Goal: Task Accomplishment & Management: Manage account settings

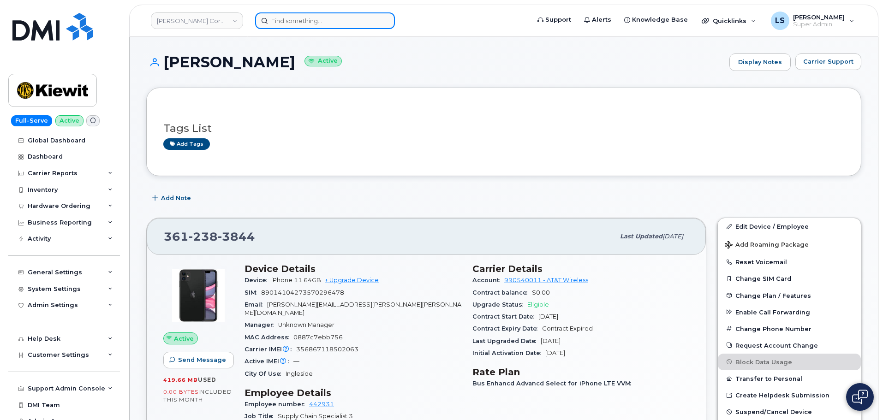
click at [285, 20] on input at bounding box center [325, 20] width 140 height 17
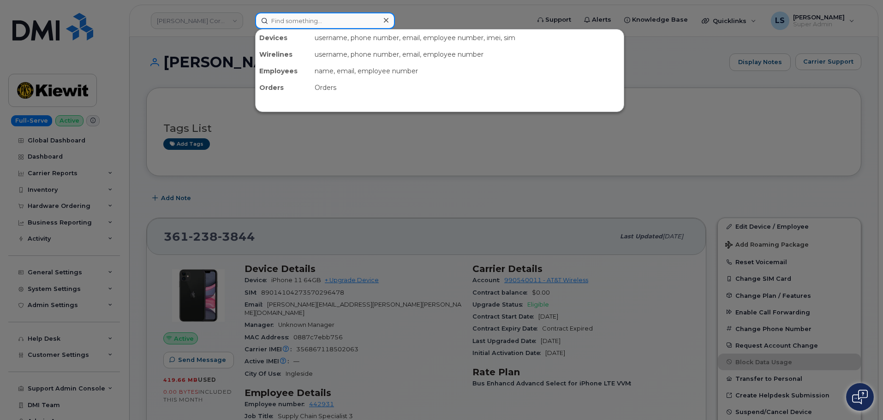
paste input "298178"
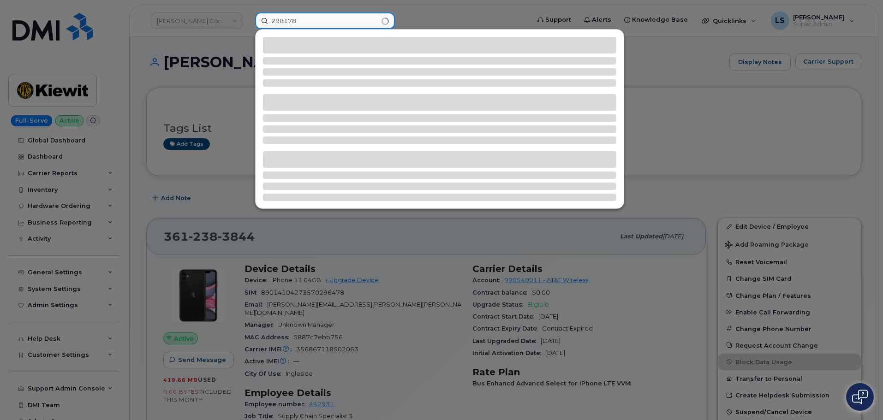
type input "298178"
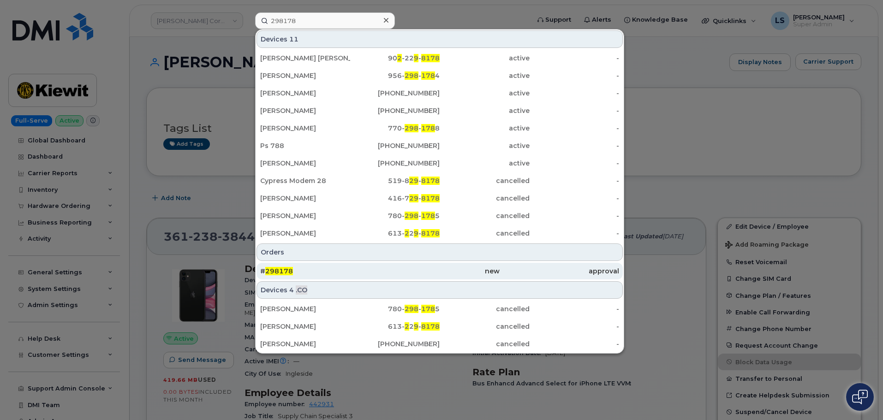
click at [358, 271] on div "# 298178" at bounding box center [320, 271] width 120 height 9
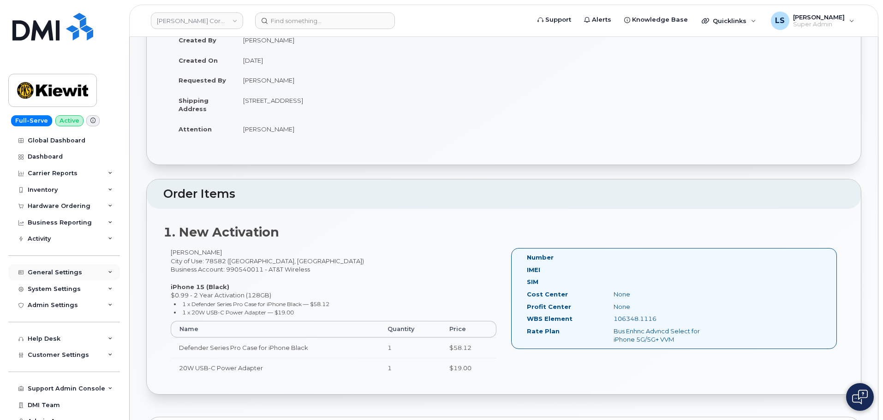
scroll to position [92, 0]
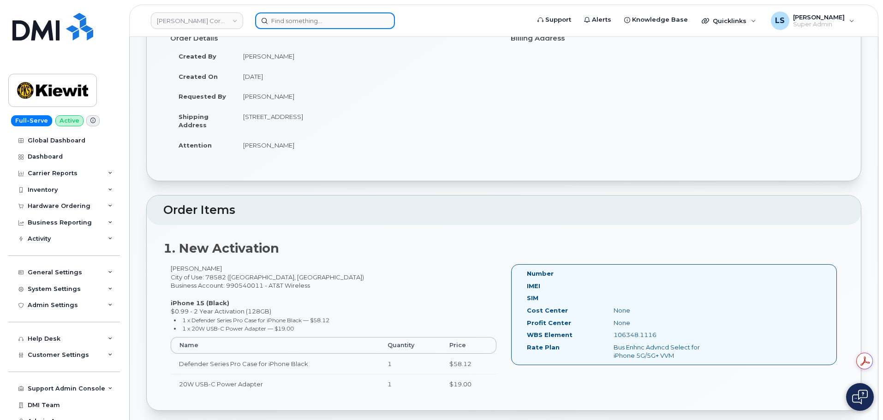
click at [299, 18] on input at bounding box center [325, 20] width 140 height 17
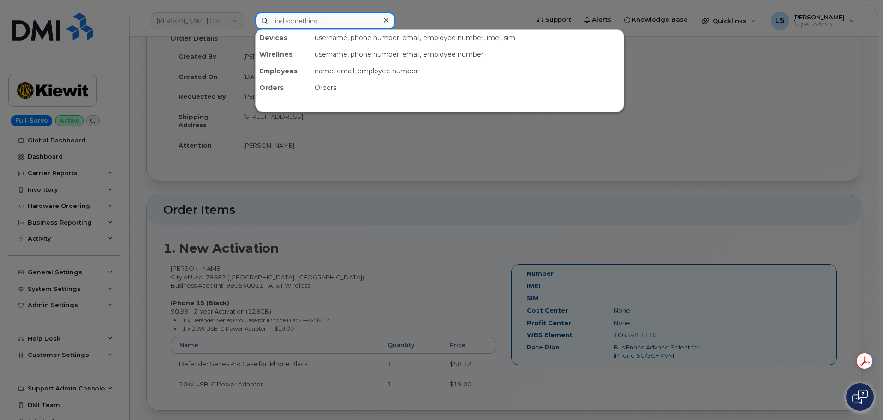
paste input "298217"
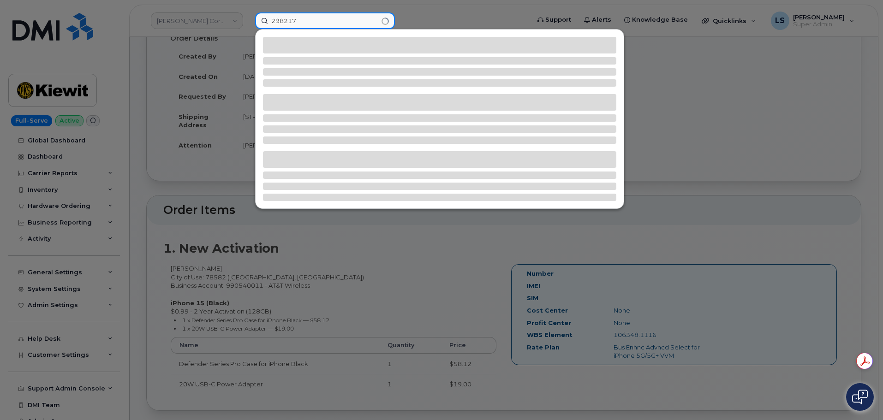
type input "298217"
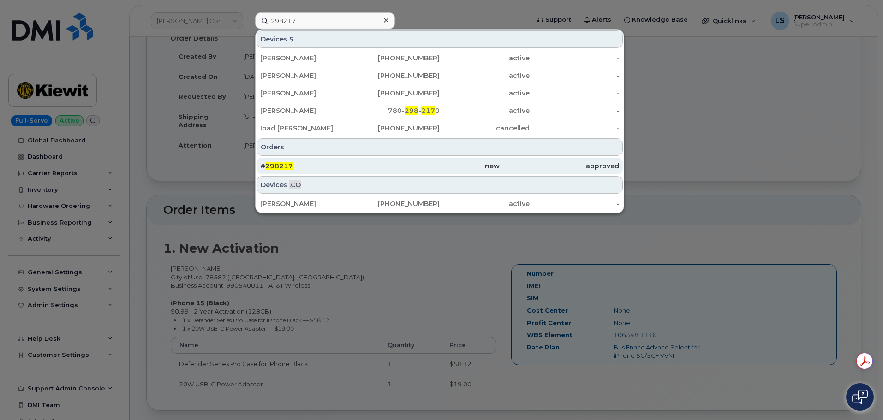
click at [380, 171] on div "# 298217" at bounding box center [440, 166] width 120 height 17
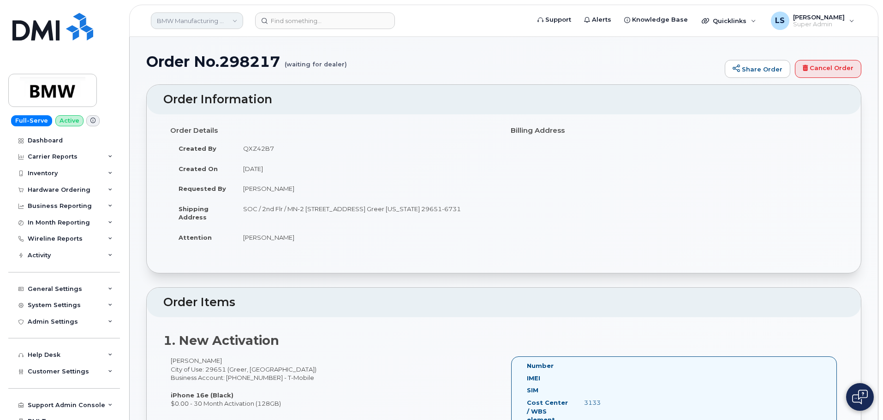
click at [197, 24] on link "BMW Manufacturing Co LLC" at bounding box center [197, 20] width 92 height 17
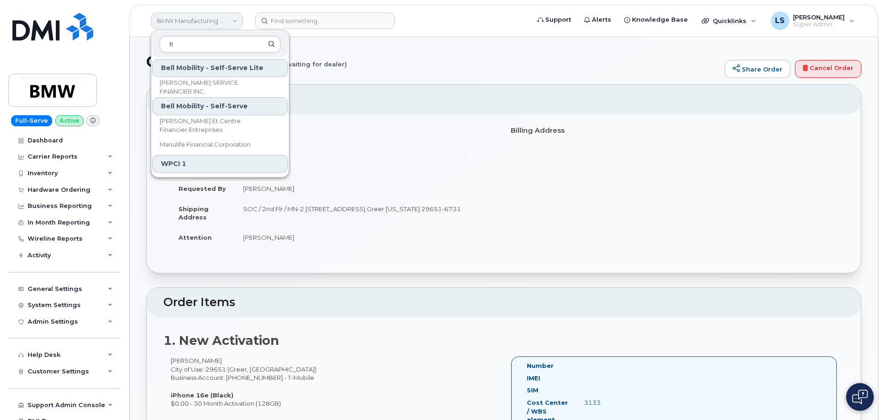
type input "f"
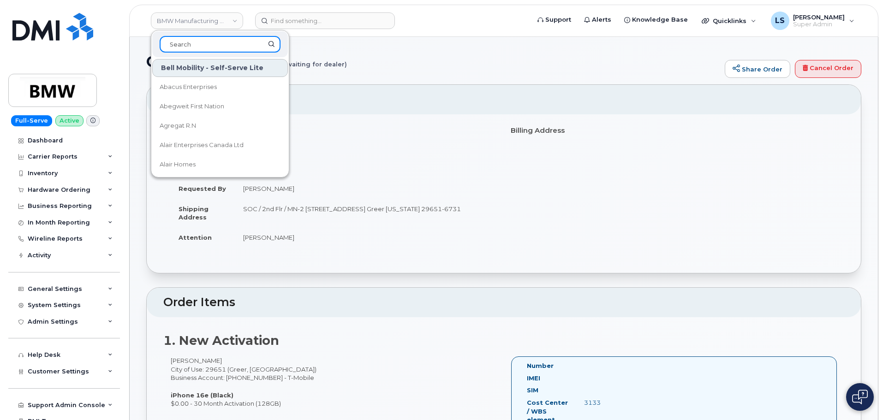
click at [216, 41] on input at bounding box center [220, 44] width 121 height 17
type input "f"
drag, startPoint x: 292, startPoint y: 11, endPoint x: 291, endPoint y: 15, distance: 4.6
click at [292, 11] on header "BMW Manufacturing Co LLC Bell Mobility - Self-Serve Lite Abacus Enterprises Abe…" at bounding box center [503, 21] width 749 height 32
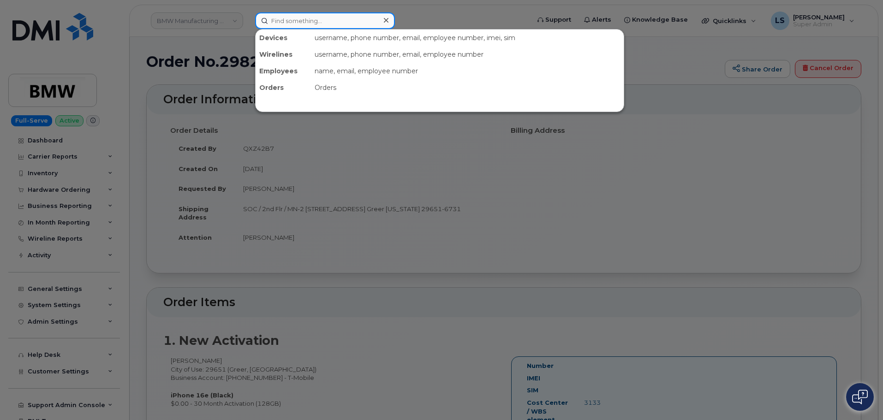
click at [291, 15] on input at bounding box center [325, 20] width 140 height 17
paste input "64072"
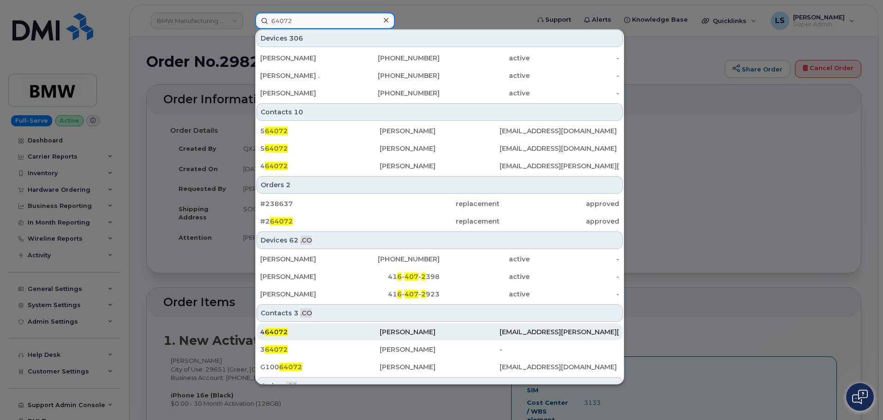
scroll to position [282, 0]
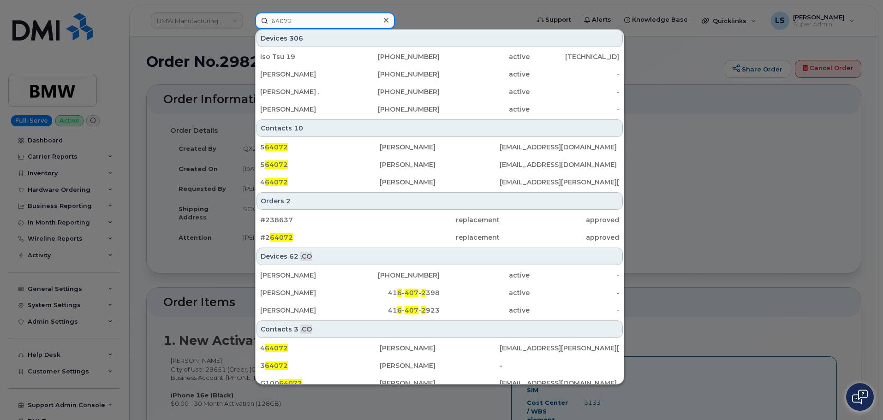
type input "64072"
click at [201, 18] on div at bounding box center [441, 210] width 883 height 420
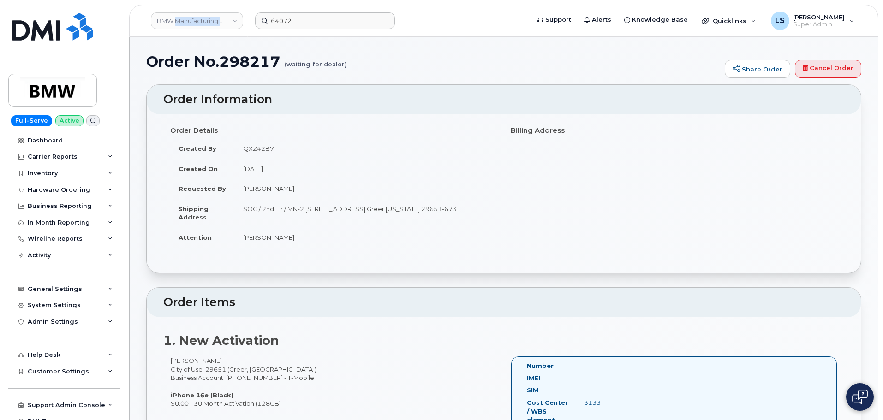
click at [201, 18] on link "BMW Manufacturing Co LLC" at bounding box center [197, 20] width 92 height 17
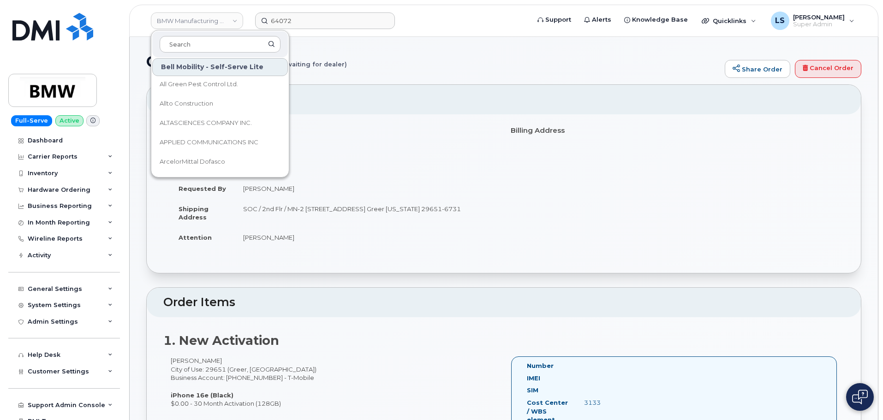
scroll to position [46, 0]
click at [194, 45] on input at bounding box center [220, 44] width 121 height 17
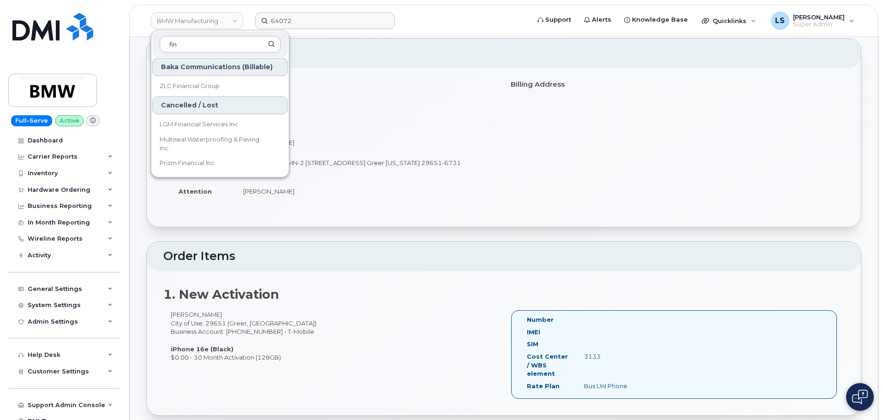
type input "fin"
drag, startPoint x: 199, startPoint y: 49, endPoint x: 125, endPoint y: 40, distance: 75.3
click at [129, 37] on div "BMW Manufacturing Co LLC fin Bell Mobility - Self-Serve Lite JEAN SEBASTIAN GIL…" at bounding box center [503, 21] width 749 height 32
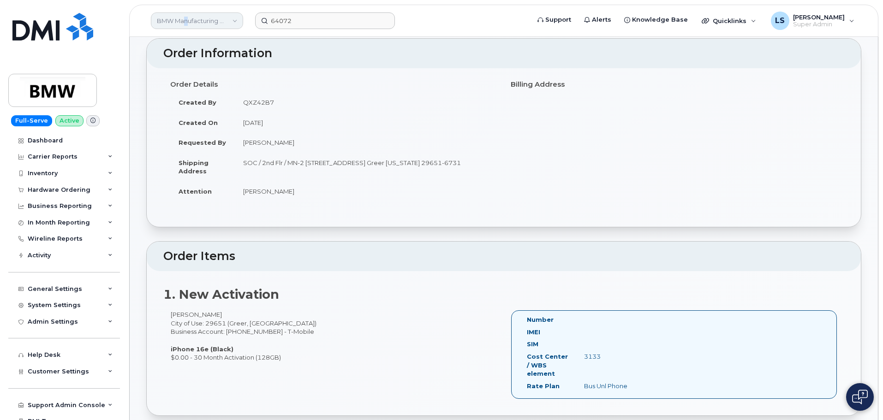
click at [186, 24] on link "BMW Manufacturing Co LLC" at bounding box center [197, 20] width 92 height 17
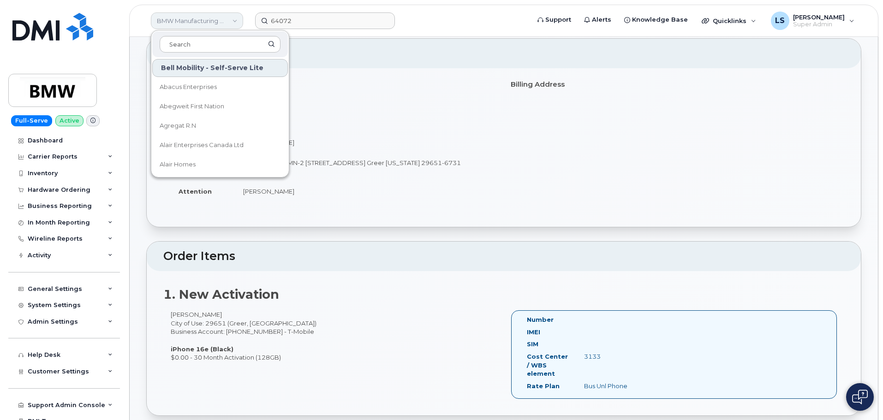
click at [185, 22] on link "BMW Manufacturing Co LLC" at bounding box center [197, 20] width 92 height 17
paste input "Finning Canada"
type input "Finning Canada"
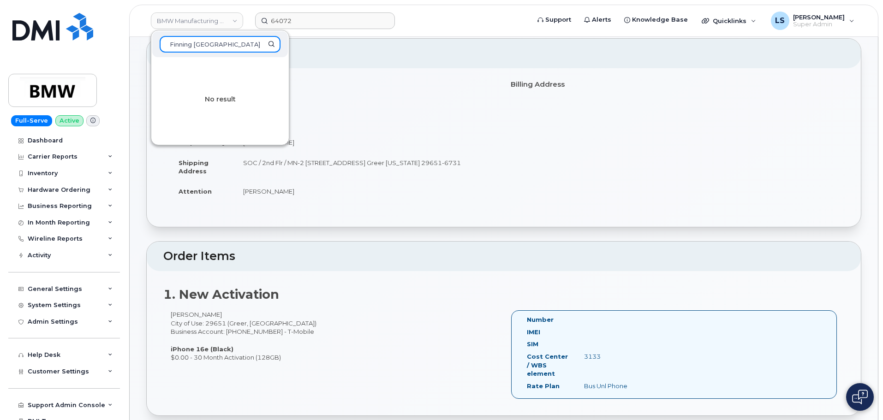
click at [225, 51] on input "Finning Canada" at bounding box center [220, 44] width 121 height 17
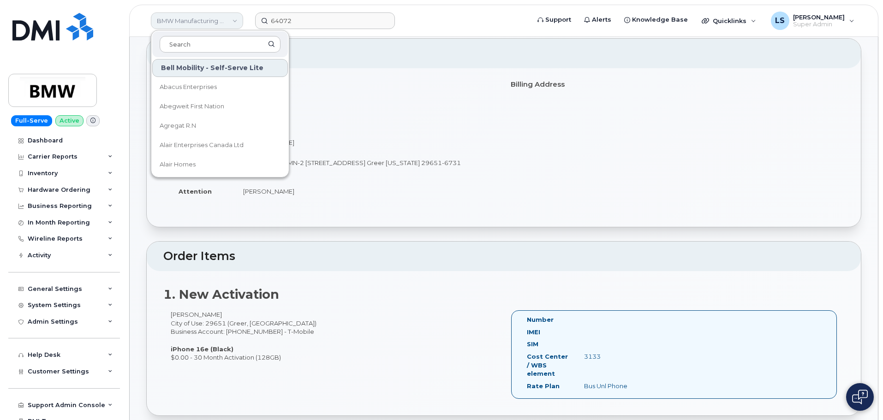
click at [228, 23] on link "BMW Manufacturing Co LLC" at bounding box center [197, 20] width 92 height 17
drag, startPoint x: 206, startPoint y: 33, endPoint x: 204, endPoint y: 26, distance: 7.1
click at [205, 32] on div at bounding box center [220, 44] width 136 height 26
click at [204, 26] on link "BMW Manufacturing Co LLC" at bounding box center [197, 20] width 92 height 17
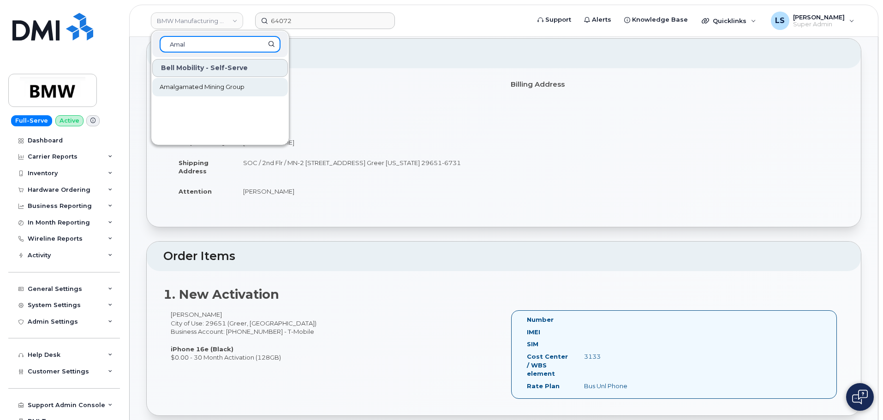
type input "Amal"
click at [186, 83] on span "Amalgamated Mining Group" at bounding box center [202, 87] width 85 height 9
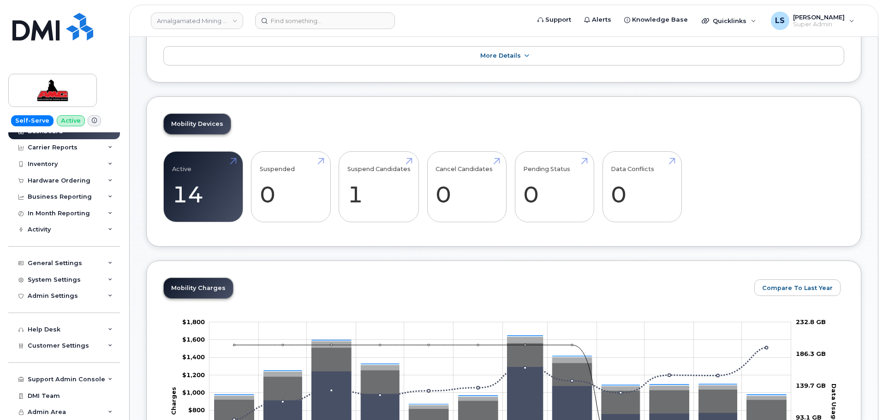
scroll to position [185, 0]
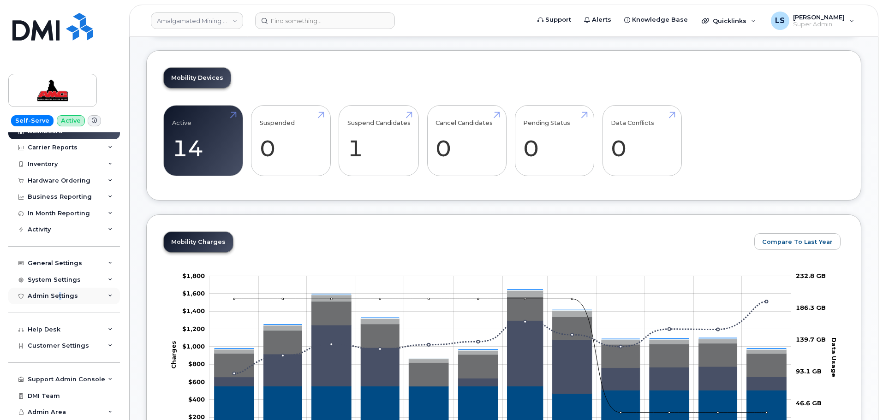
click at [58, 293] on div "Admin Settings" at bounding box center [53, 296] width 50 height 7
click at [71, 290] on div "Admin Settings" at bounding box center [64, 296] width 112 height 17
click at [66, 282] on div "System Settings" at bounding box center [54, 279] width 53 height 7
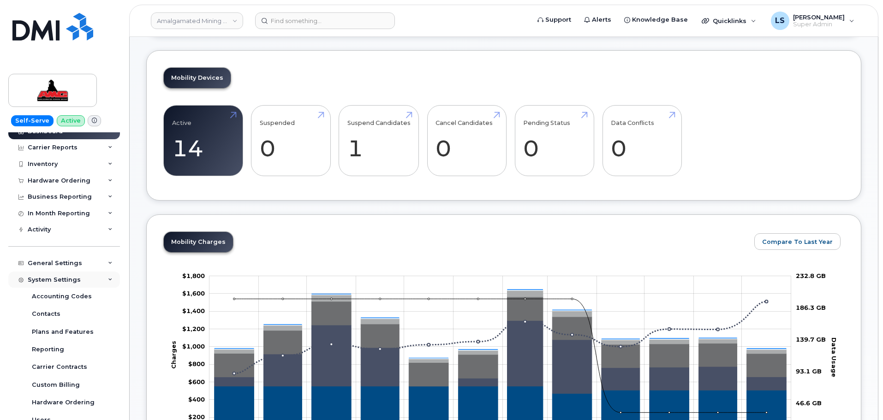
click at [66, 281] on div "System Settings" at bounding box center [54, 279] width 53 height 7
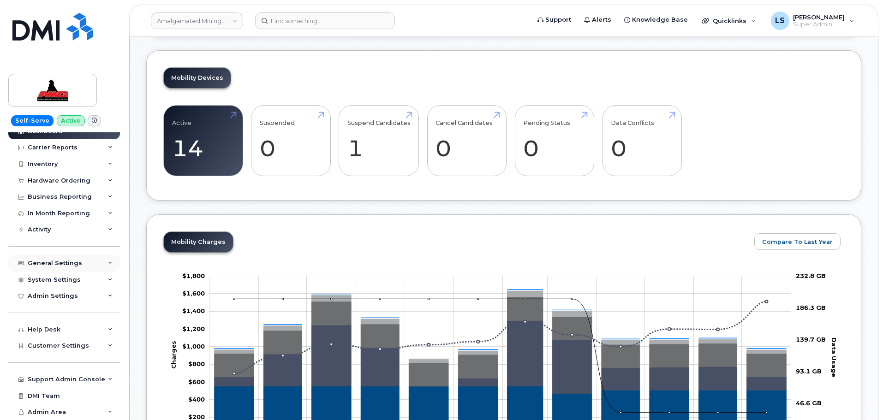
click at [68, 267] on div "General Settings" at bounding box center [64, 263] width 112 height 17
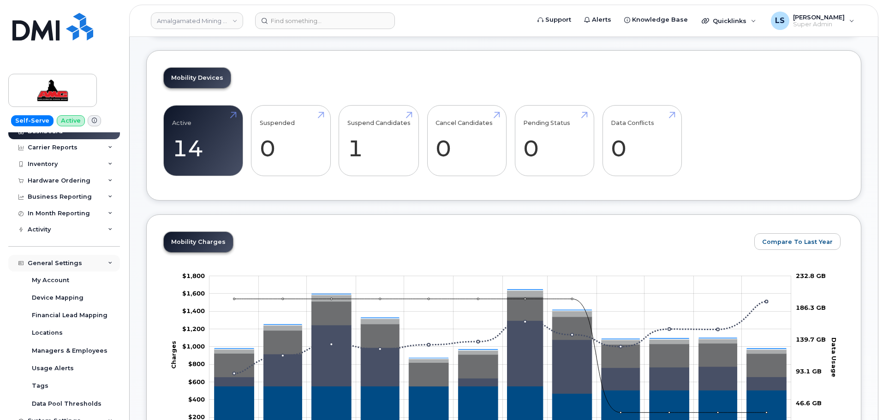
click at [67, 267] on div "General Settings" at bounding box center [55, 263] width 54 height 7
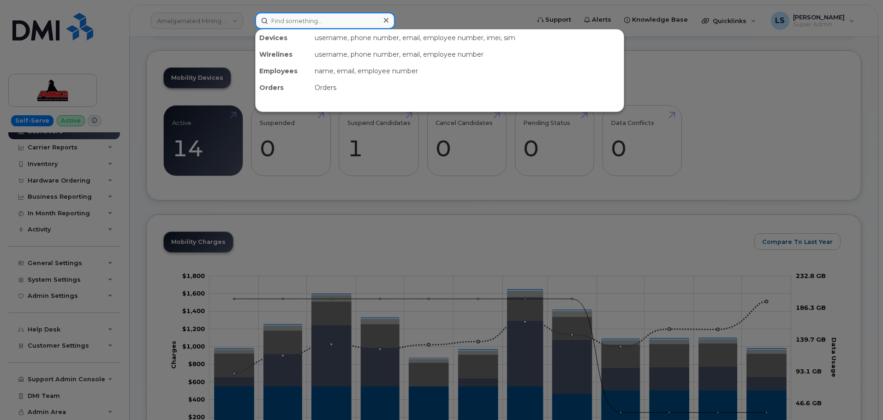
click at [312, 17] on input at bounding box center [325, 20] width 140 height 17
paste input "Robert Tworkowski"
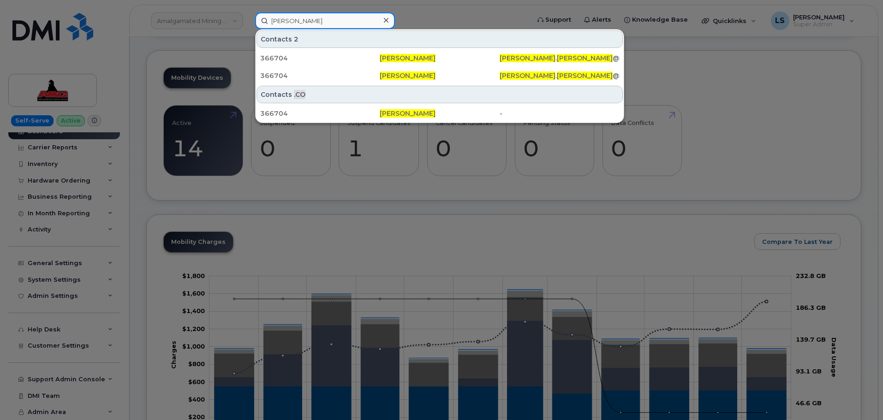
drag, startPoint x: 290, startPoint y: 22, endPoint x: 254, endPoint y: 23, distance: 36.5
click at [254, 24] on div "Robert Tworkowski Contacts 2 366704 Robert Tworkowski ROBERT . TWORKOWSKI @KSTC…" at bounding box center [389, 20] width 283 height 17
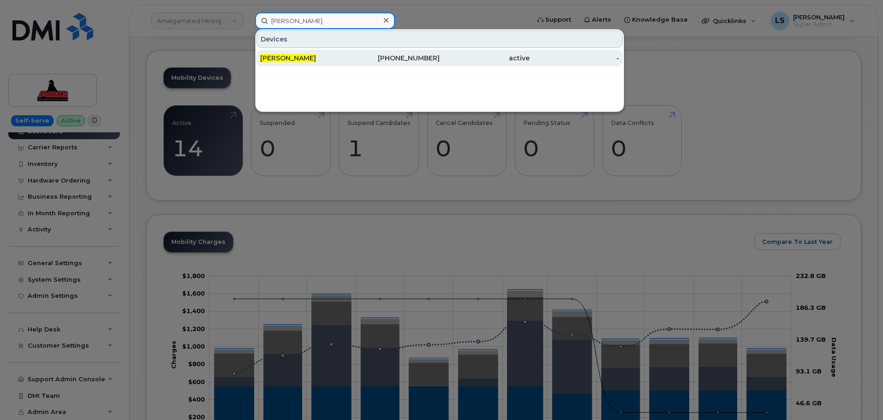
type input "Bob Tworkowski"
click at [315, 56] on span "BOB TWORKOWSKI" at bounding box center [288, 58] width 56 height 8
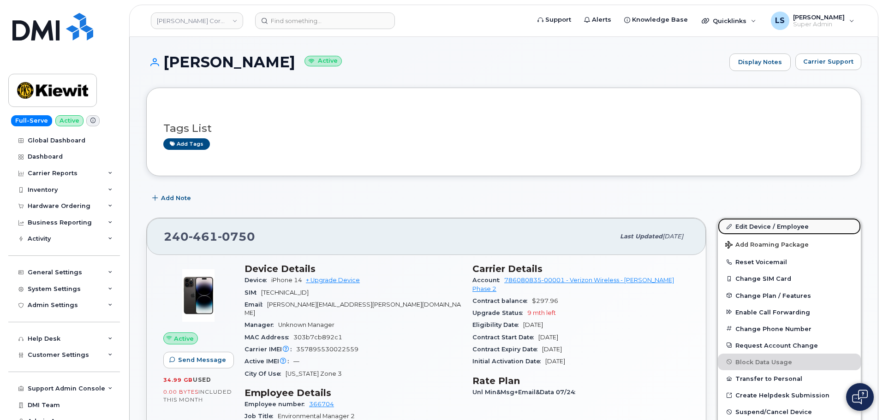
drag, startPoint x: 760, startPoint y: 226, endPoint x: 746, endPoint y: 230, distance: 14.6
click at [760, 226] on link "Edit Device / Employee" at bounding box center [789, 226] width 143 height 17
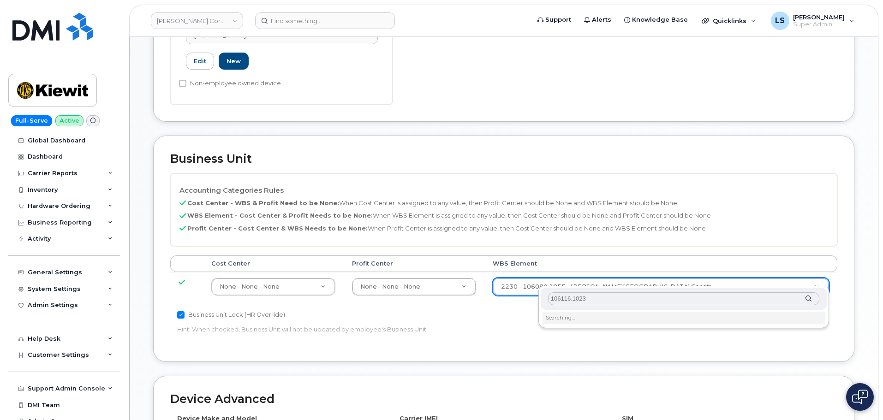
scroll to position [323, 0]
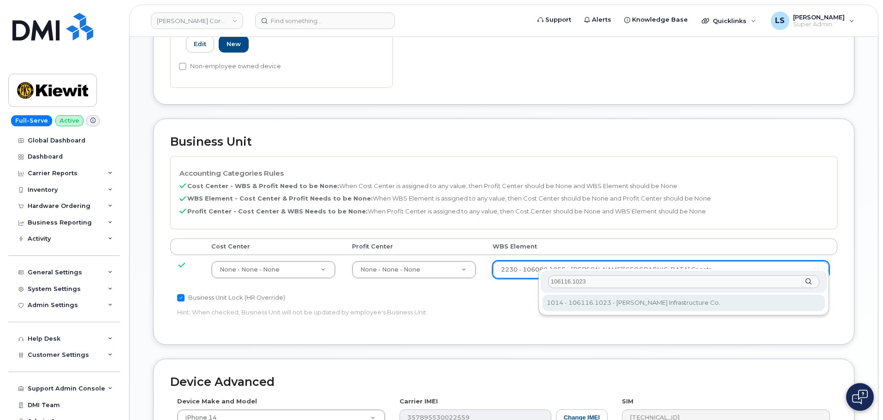
type input "106116.1023"
type input "30381968"
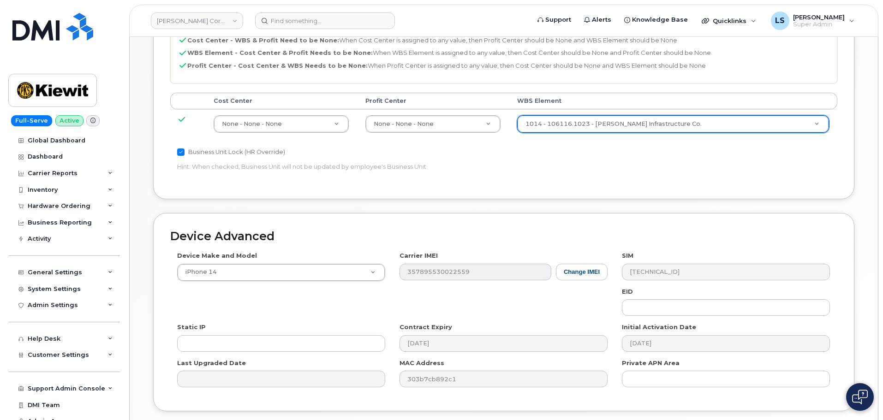
scroll to position [528, 0]
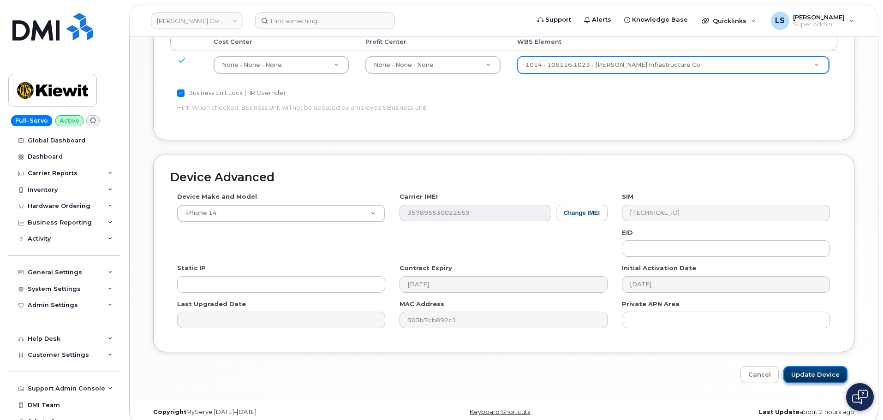
click at [811, 367] on input "Update Device" at bounding box center [816, 374] width 64 height 17
type input "Saving..."
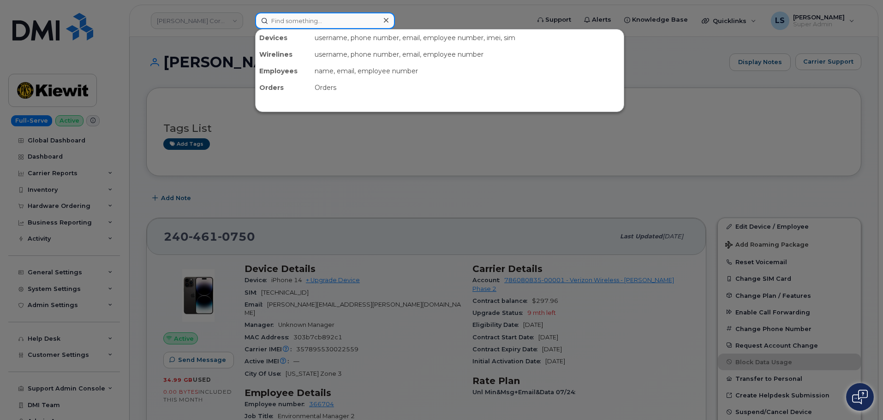
click at [341, 24] on input at bounding box center [325, 20] width 140 height 17
paste input "[PERSON_NAME]"
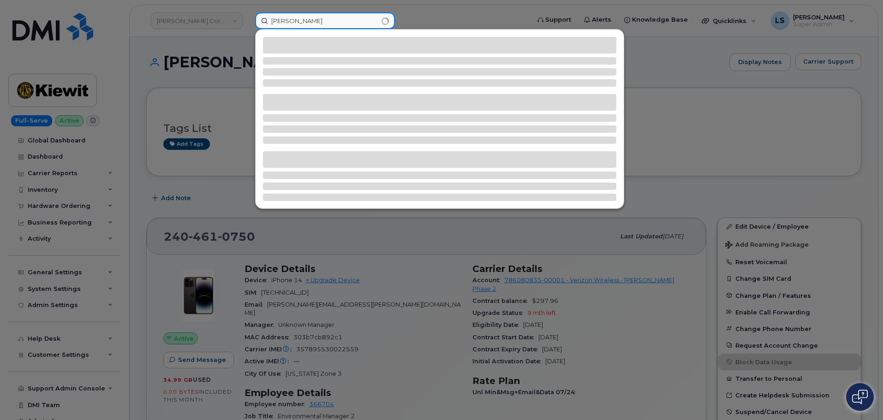
type input "[PERSON_NAME]"
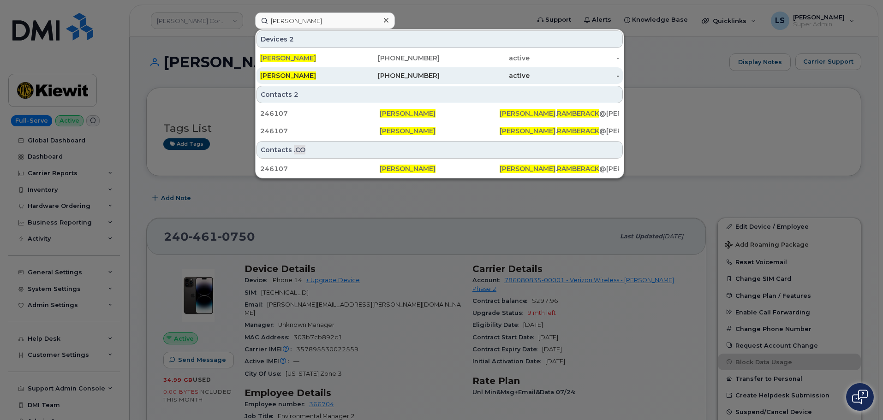
click at [290, 72] on span "[PERSON_NAME]" at bounding box center [288, 76] width 56 height 8
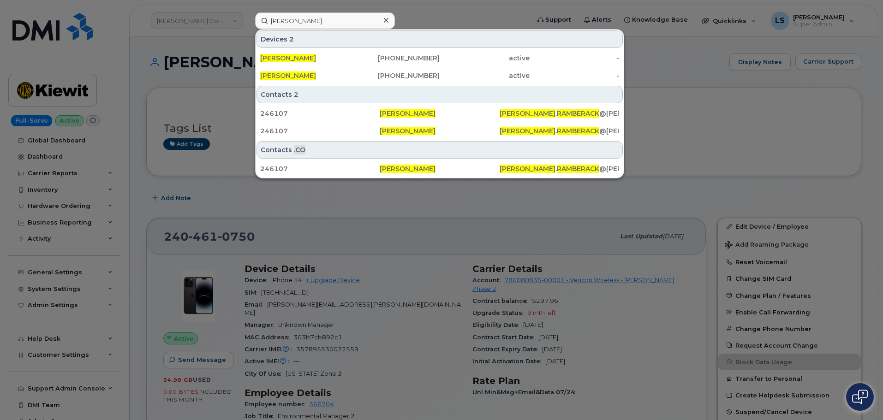
drag, startPoint x: 287, startPoint y: 59, endPoint x: 34, endPoint y: 120, distance: 260.2
click at [286, 59] on span "[PERSON_NAME]" at bounding box center [288, 58] width 56 height 8
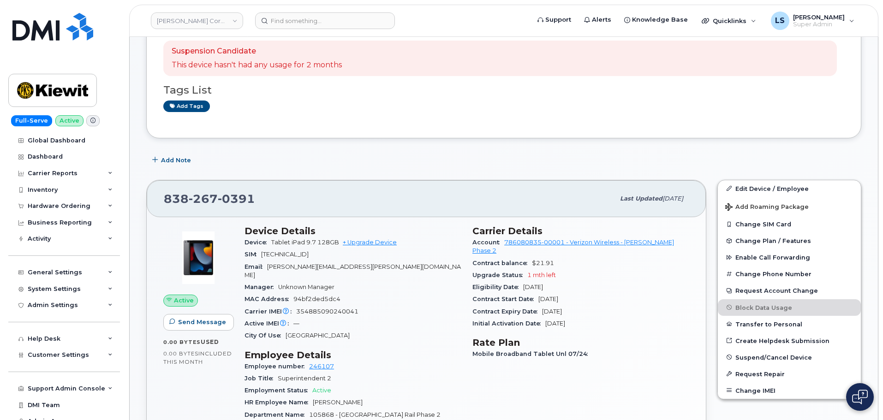
scroll to position [92, 0]
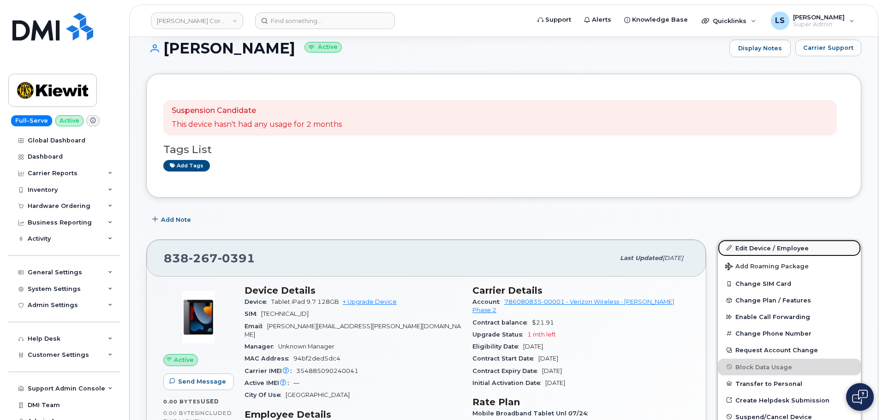
click at [739, 240] on link "Edit Device / Employee" at bounding box center [789, 248] width 143 height 17
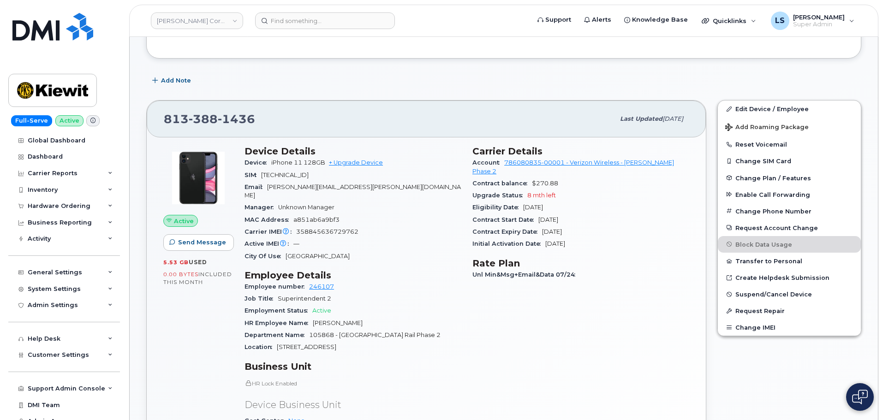
scroll to position [138, 0]
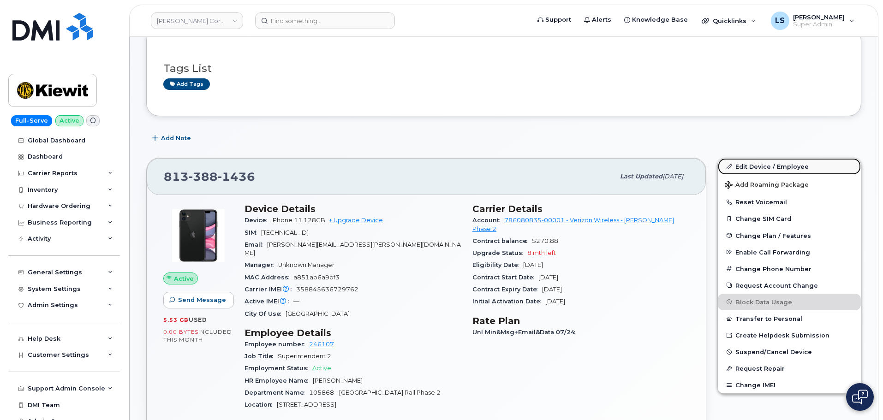
click at [738, 161] on link "Edit Device / Employee" at bounding box center [789, 166] width 143 height 17
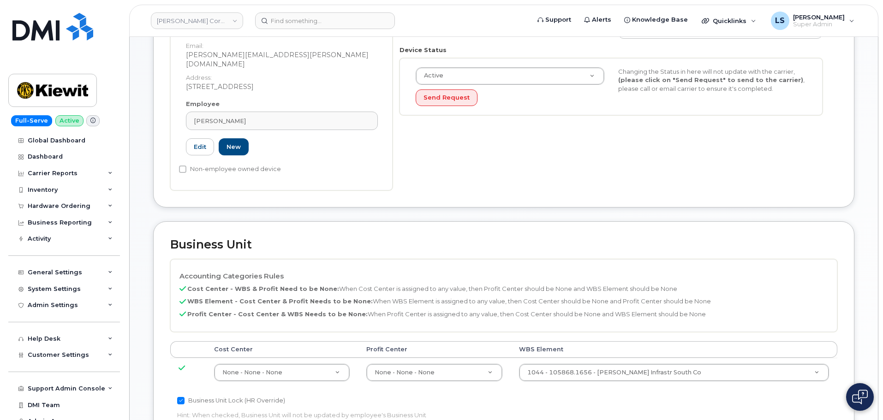
scroll to position [277, 0]
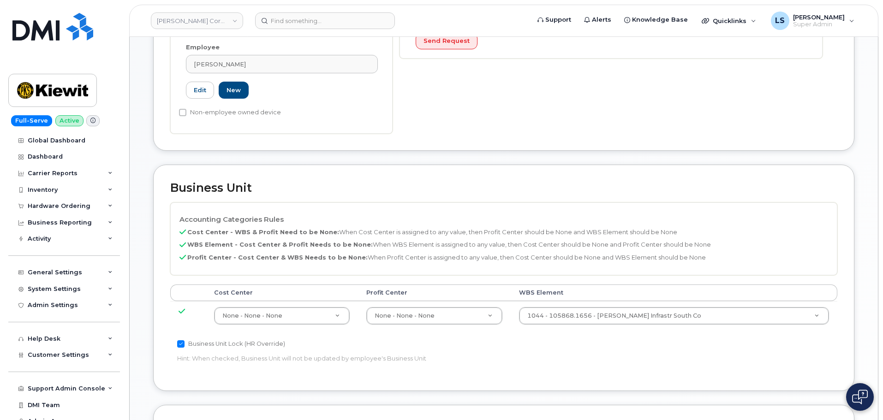
click at [624, 317] on td "1044 - 105868.1656 - [PERSON_NAME] Infrastr South Co 29970447" at bounding box center [674, 315] width 327 height 29
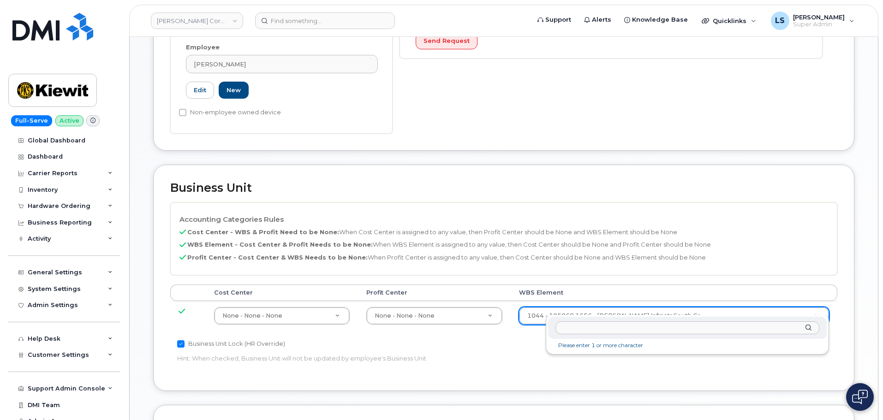
drag, startPoint x: 621, startPoint y: 309, endPoint x: 623, endPoint y: 313, distance: 4.8
type input "103572.2427"
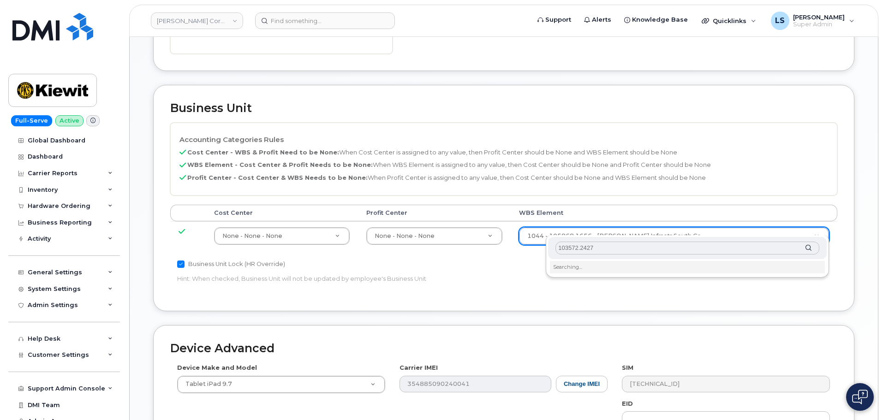
scroll to position [415, 0]
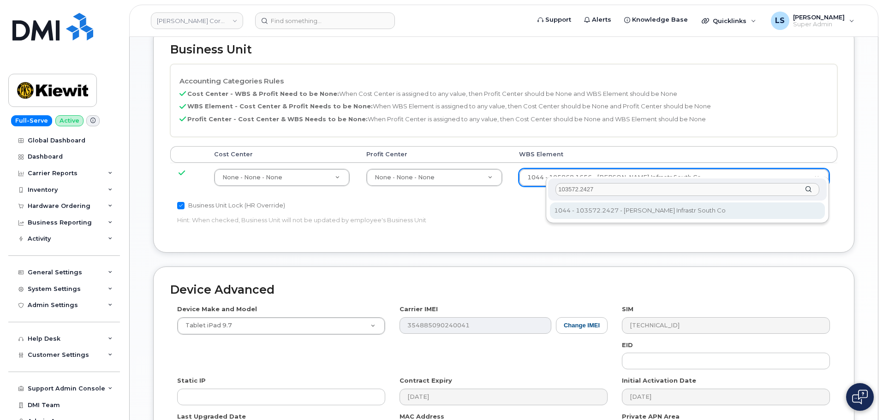
type input "29911492"
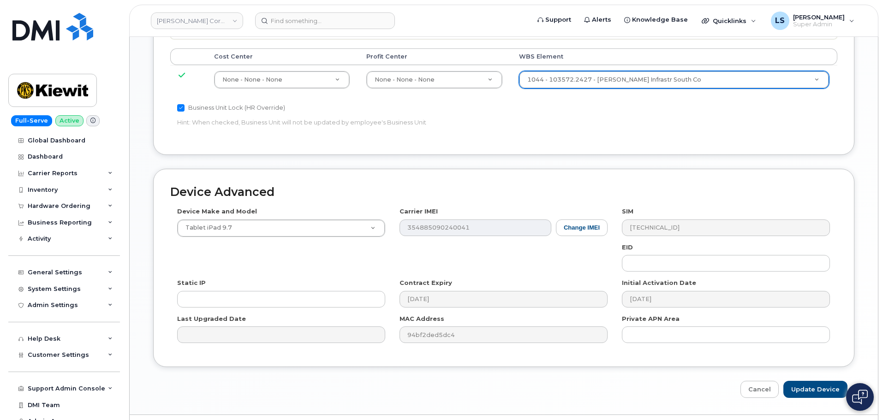
scroll to position [528, 0]
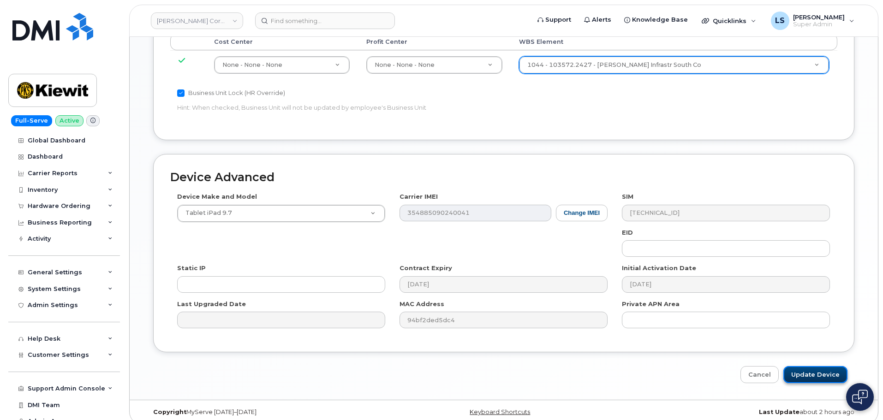
click at [798, 366] on input "Update Device" at bounding box center [816, 374] width 64 height 17
type input "Saving..."
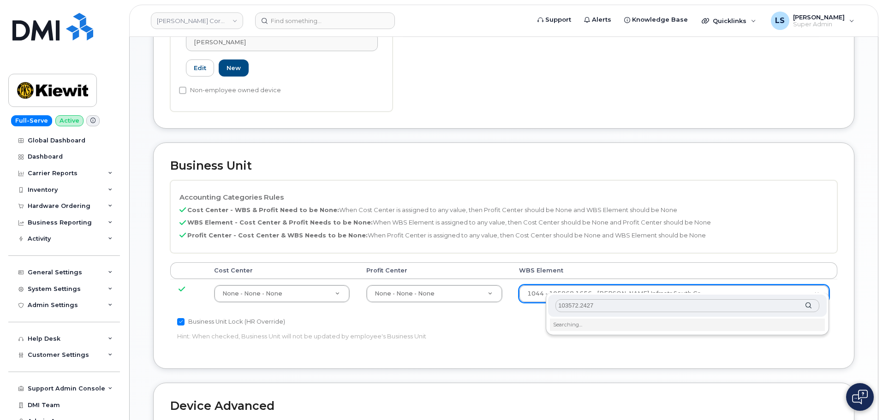
scroll to position [369, 0]
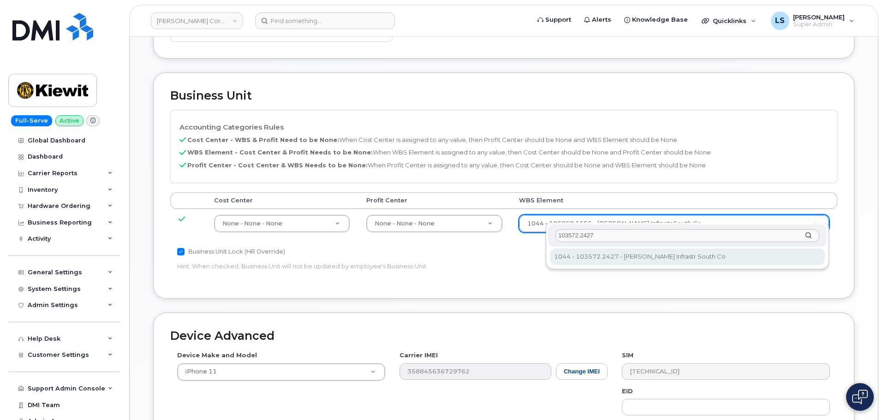
type input "103572.2427"
type input "29911492"
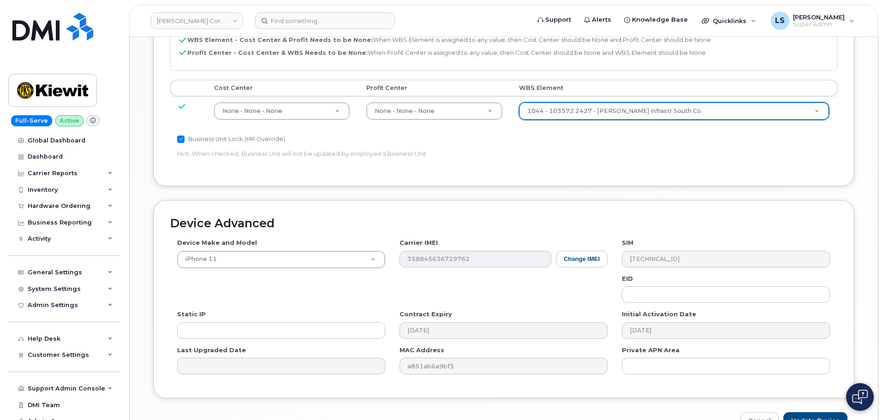
scroll to position [528, 0]
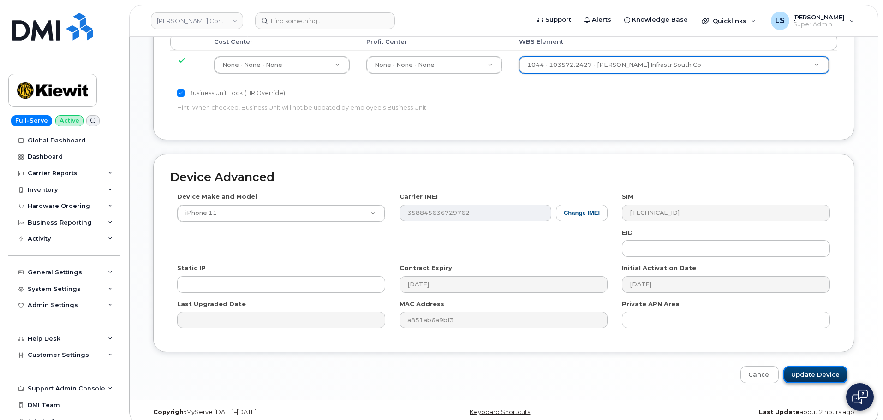
click at [818, 368] on input "Update Device" at bounding box center [816, 374] width 64 height 17
type input "Saving..."
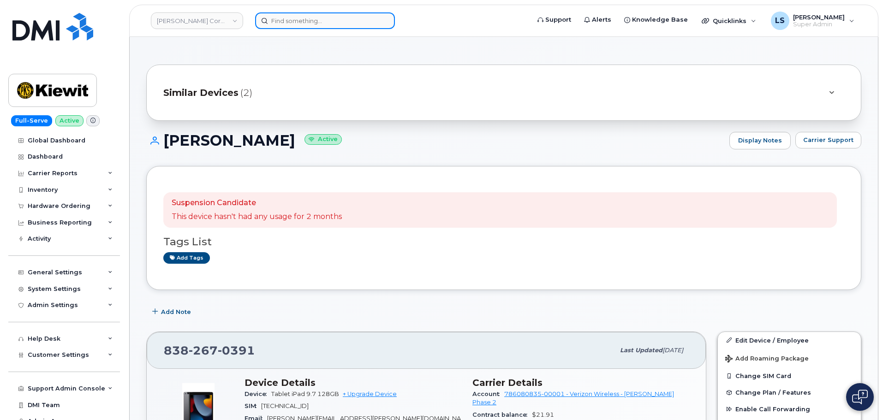
click at [308, 15] on input at bounding box center [325, 20] width 140 height 17
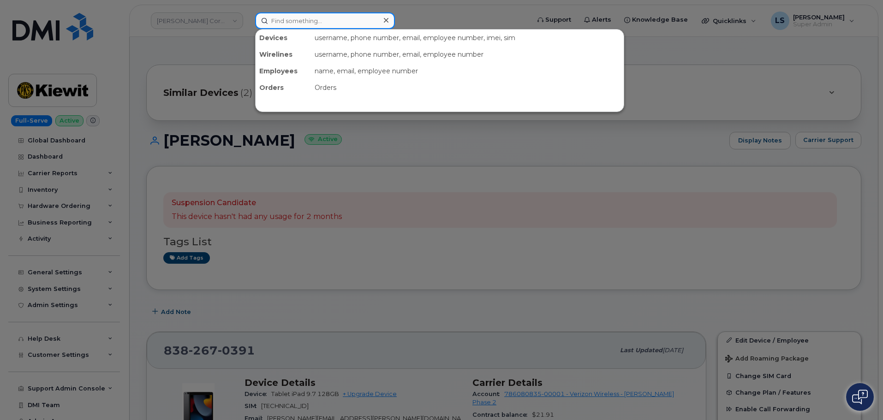
paste input "[PERSON_NAME]"
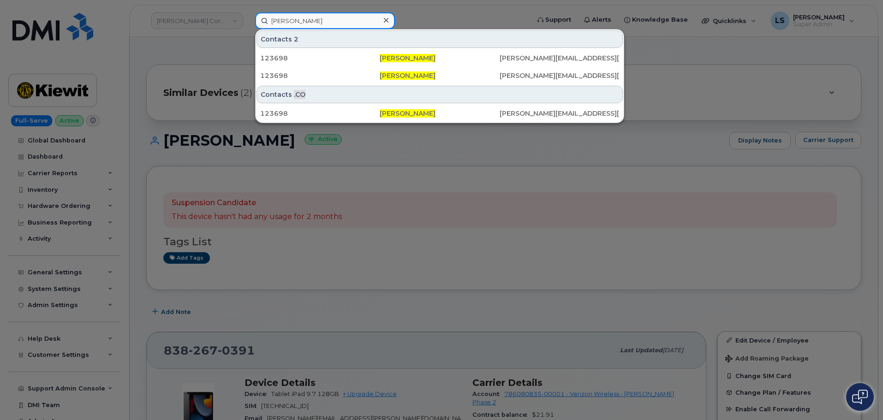
click at [292, 21] on input "[PERSON_NAME]" at bounding box center [325, 20] width 140 height 17
click at [292, 20] on input "[PERSON_NAME]" at bounding box center [325, 20] width 140 height 17
paste input "ILLY.JOYA@KIEWIT.COM"
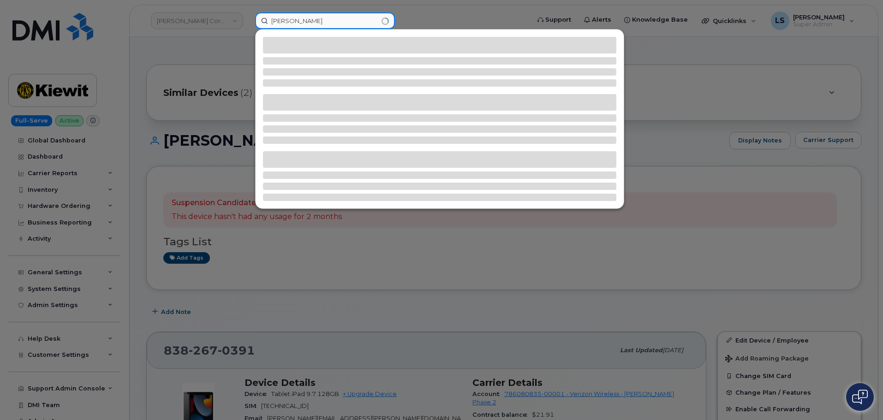
paste input "ILLY.JOYA@KIEWIT.COM"
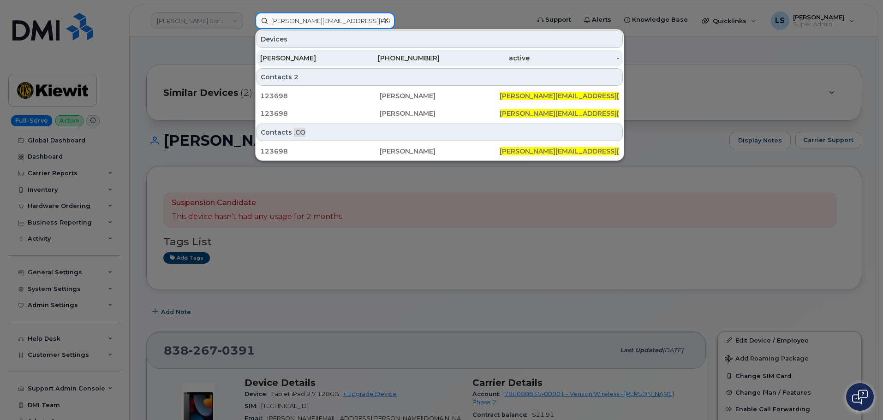
type input "[PERSON_NAME][EMAIL_ADDRESS][PERSON_NAME][PERSON_NAME][DOMAIN_NAME]"
click at [440, 63] on div "562-756-0349" at bounding box center [485, 58] width 90 height 17
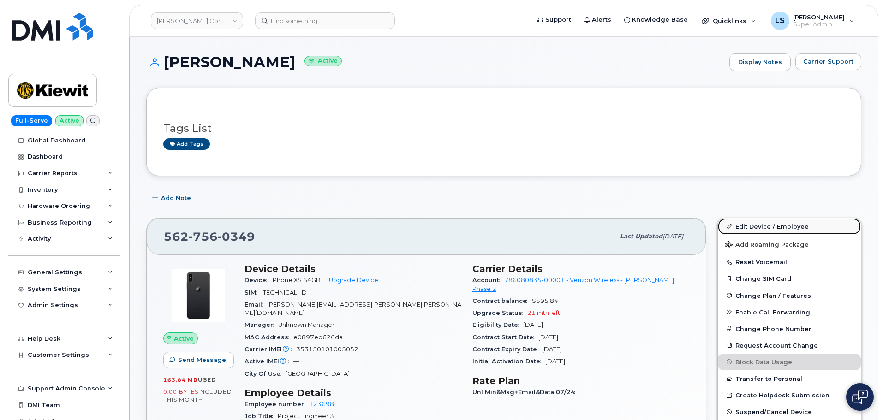
click at [736, 219] on link "Edit Device / Employee" at bounding box center [789, 226] width 143 height 17
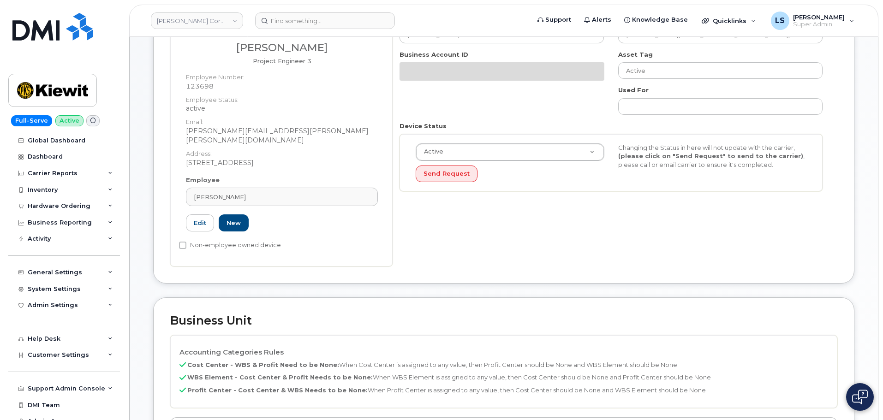
scroll to position [323, 0]
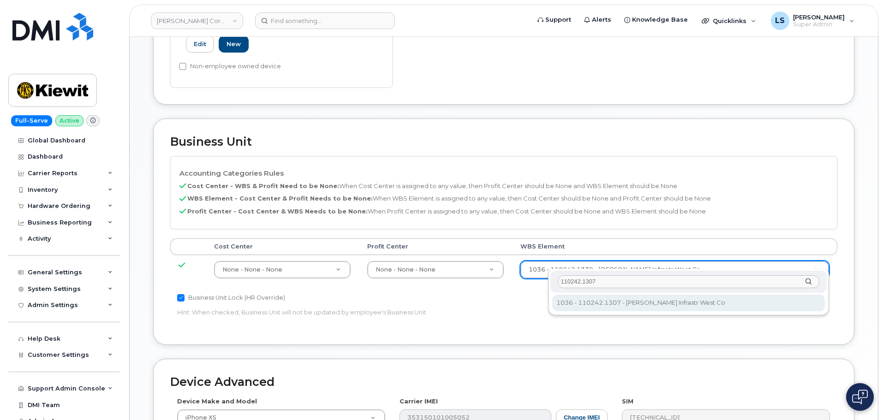
type input "110242.1307"
type input "33471751"
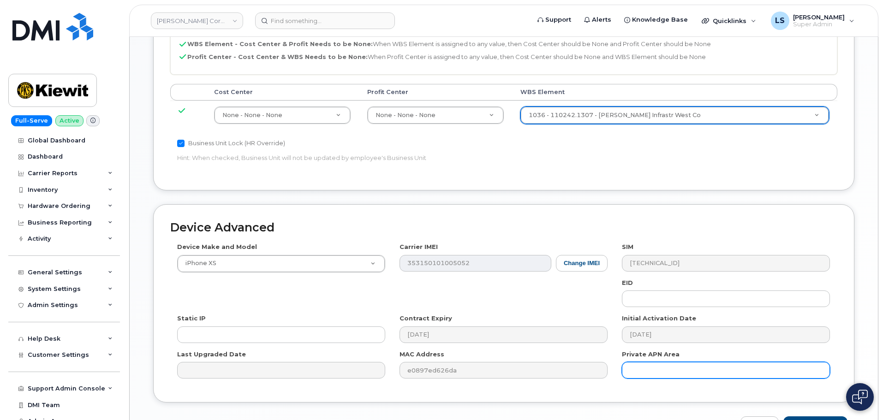
scroll to position [528, 0]
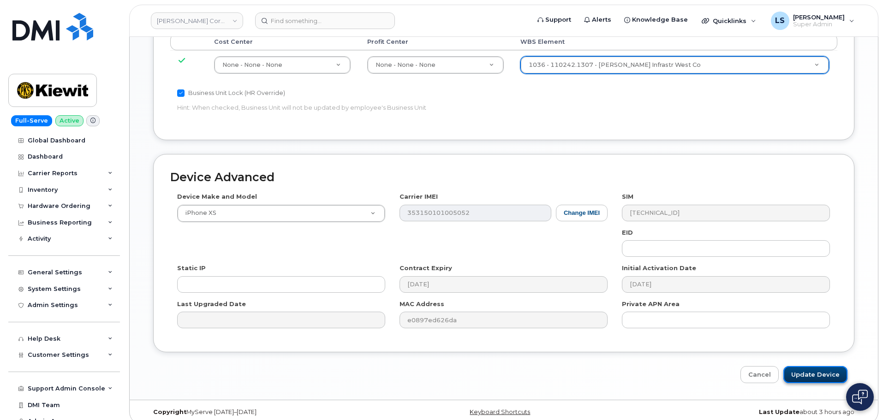
click at [800, 366] on input "Update Device" at bounding box center [816, 374] width 64 height 17
type input "Saving..."
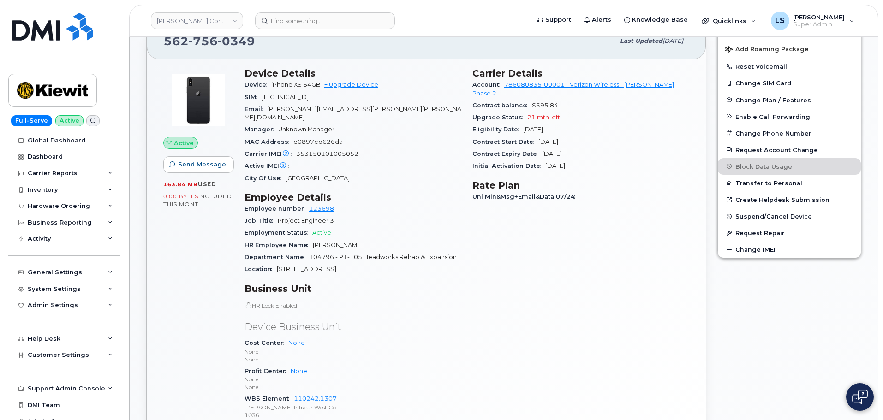
scroll to position [231, 0]
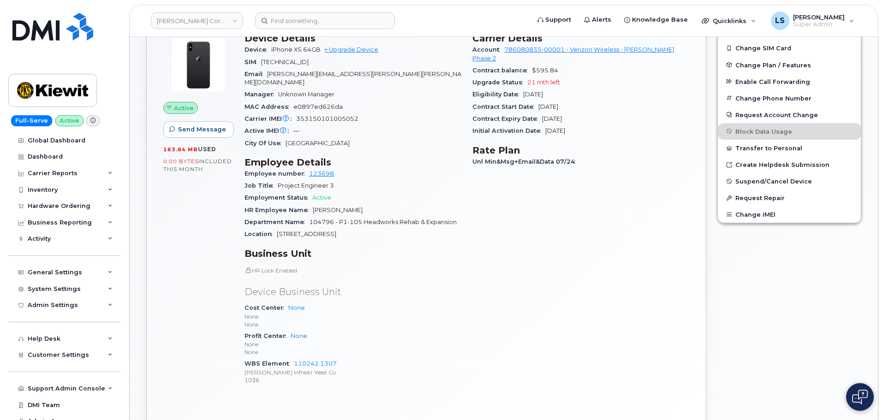
click at [388, 302] on div "Cost Center None None None" at bounding box center [353, 316] width 217 height 28
click at [324, 20] on input at bounding box center [325, 20] width 140 height 17
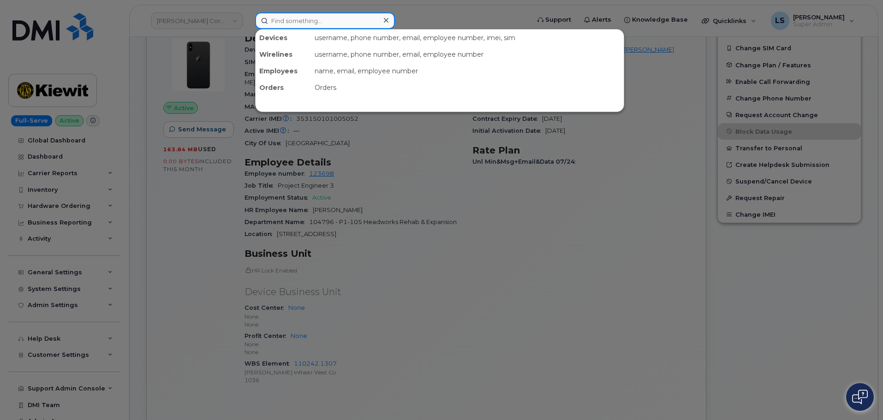
paste input "[PHONE_NUMBER]"
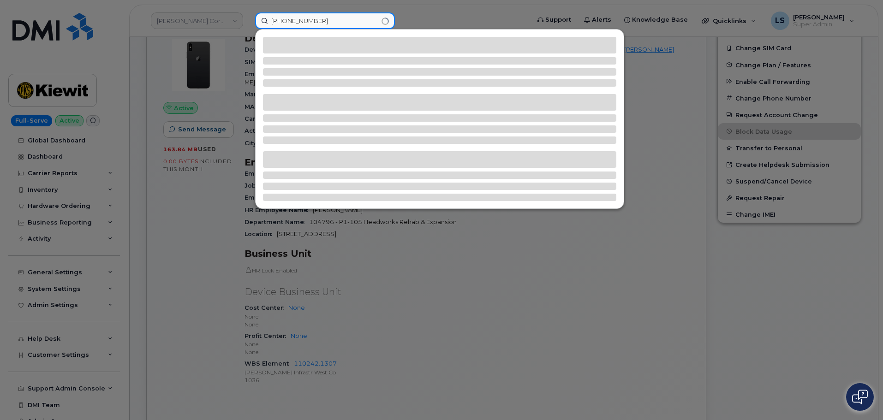
type input "[PHONE_NUMBER]"
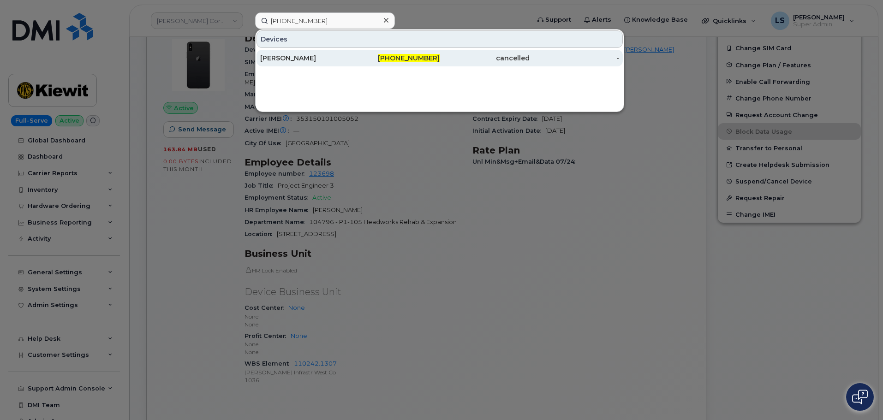
click at [350, 65] on div "[PERSON_NAME]" at bounding box center [395, 58] width 90 height 17
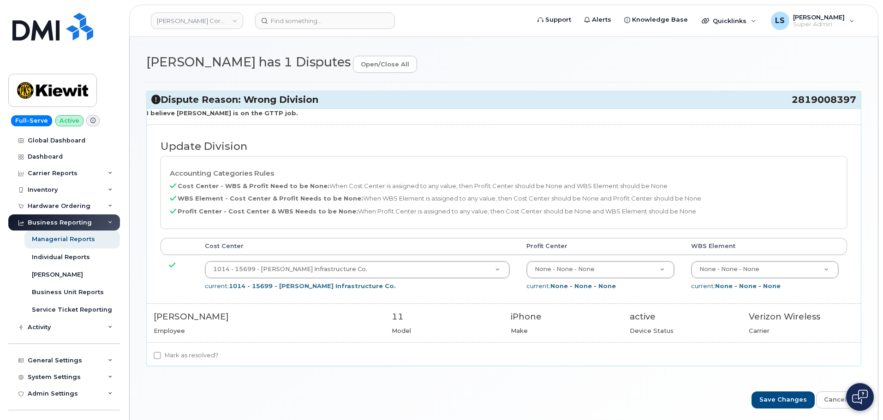
scroll to position [72, 0]
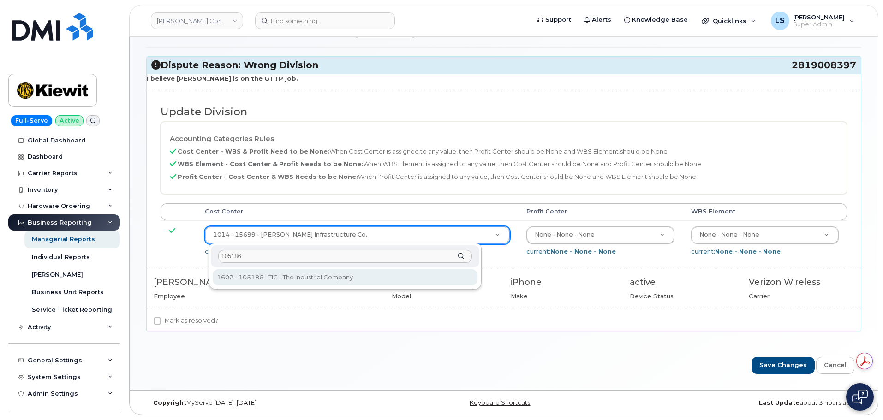
type input "105186"
type input "30562491"
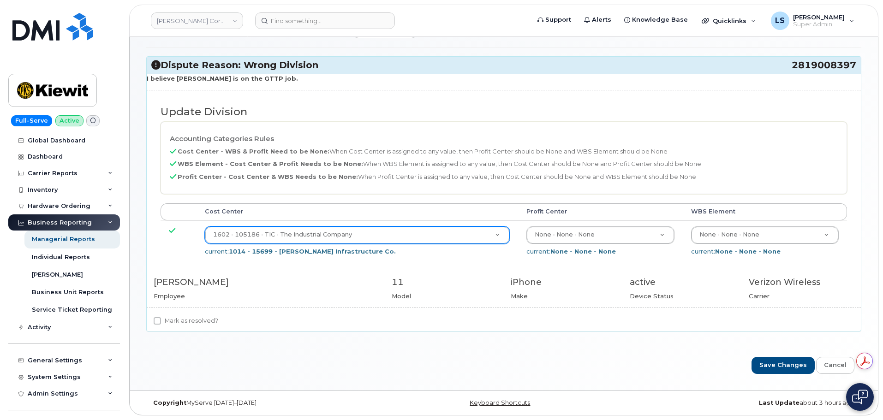
drag, startPoint x: 219, startPoint y: 324, endPoint x: 208, endPoint y: 322, distance: 11.8
click at [218, 324] on div "Mark as resolved?" at bounding box center [504, 321] width 700 height 11
click at [207, 322] on label "Mark as resolved?" at bounding box center [186, 321] width 65 height 11
click at [161, 322] on input "Mark as resolved?" at bounding box center [157, 320] width 7 height 7
checkbox input "true"
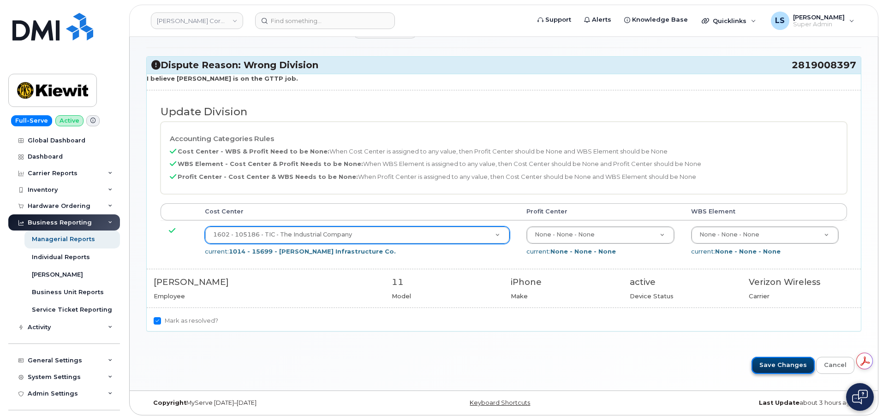
click at [780, 370] on input "Save Changes" at bounding box center [783, 365] width 63 height 17
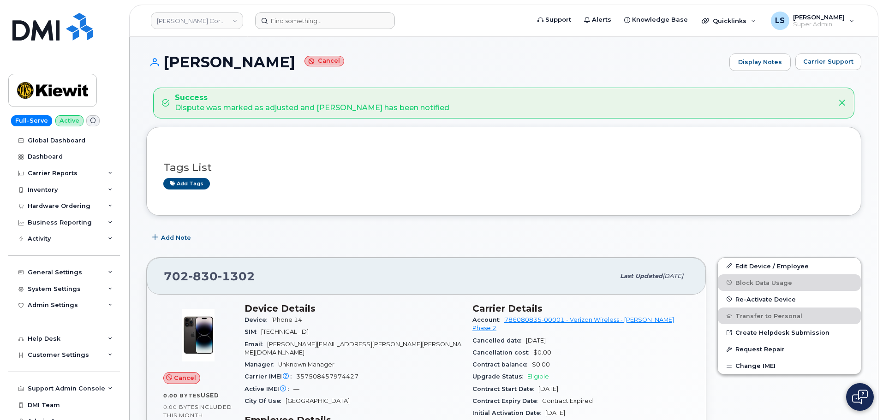
click at [290, 28] on header "[PERSON_NAME] Corporation Support Alerts Knowledge Base Quicklinks Suspend / Ca…" at bounding box center [503, 21] width 749 height 32
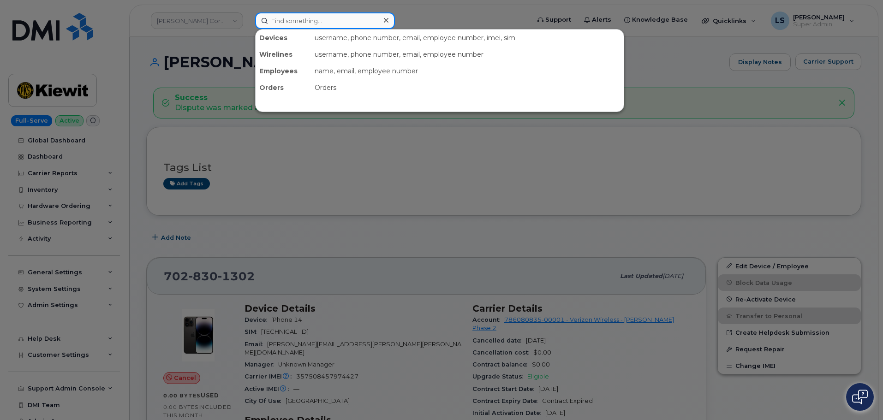
click at [290, 28] on input at bounding box center [325, 20] width 140 height 17
click at [289, 24] on input at bounding box center [325, 20] width 140 height 17
paste input "297855"
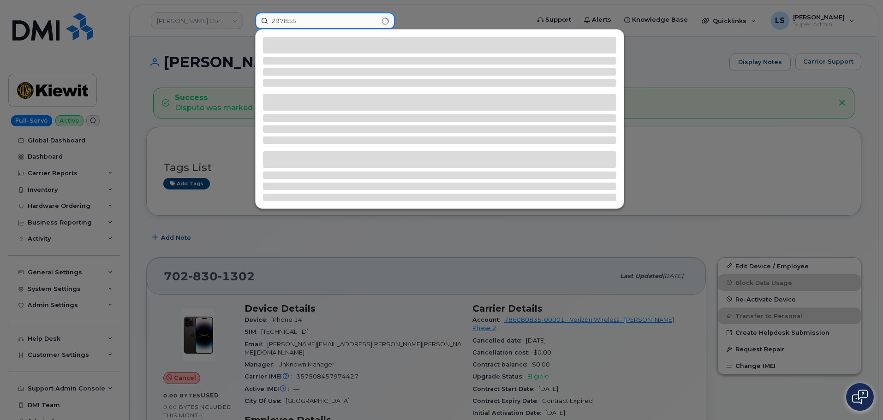
type input "297855"
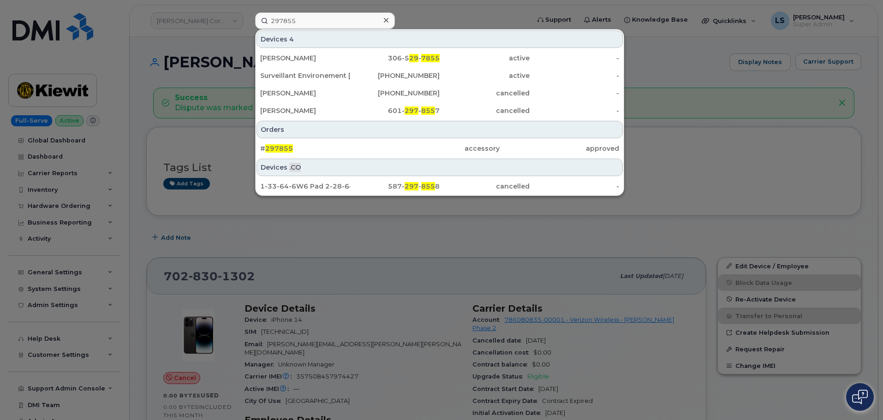
click at [282, 139] on div "# 297855 accessory approved" at bounding box center [440, 148] width 368 height 18
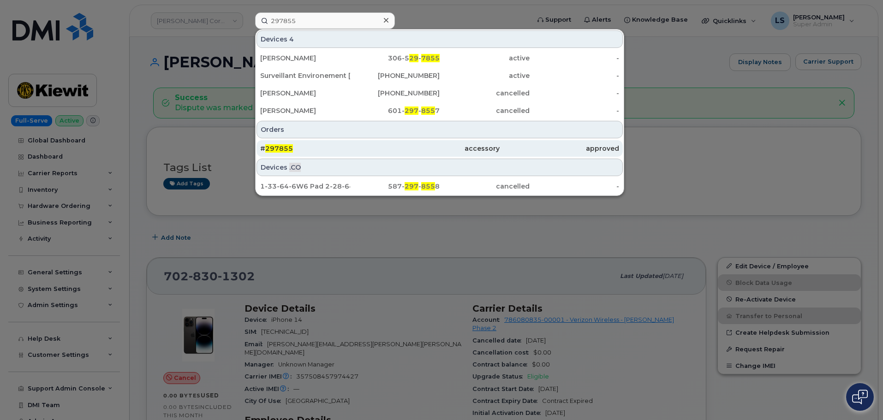
click at [277, 147] on span "297855" at bounding box center [279, 148] width 28 height 8
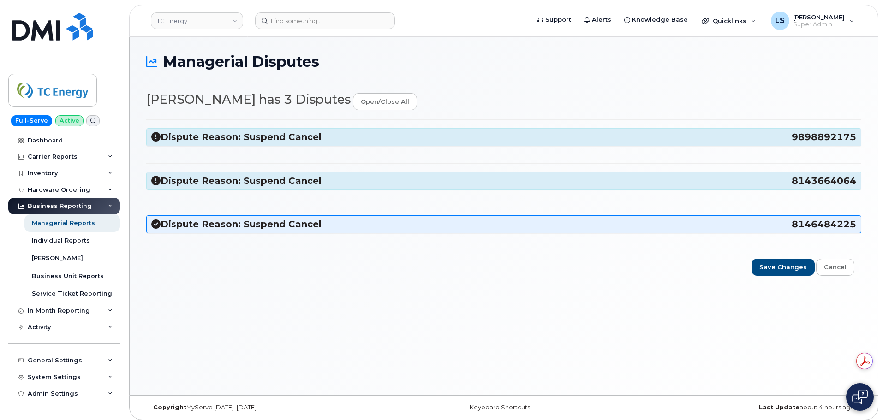
click at [276, 187] on div "Dispute Reason: Suspend Cancel 8143664064" at bounding box center [504, 181] width 714 height 17
click at [274, 182] on h3 "Dispute Reason: Suspend Cancel 8143664064" at bounding box center [503, 181] width 705 height 12
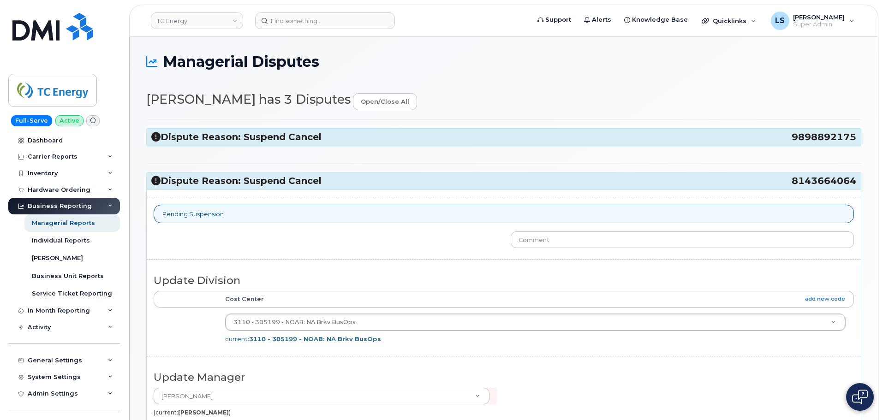
click at [219, 137] on h3 "Dispute Reason: Suspend Cancel 9898892175" at bounding box center [503, 137] width 705 height 12
